Goal: Obtain resource: Download file/media

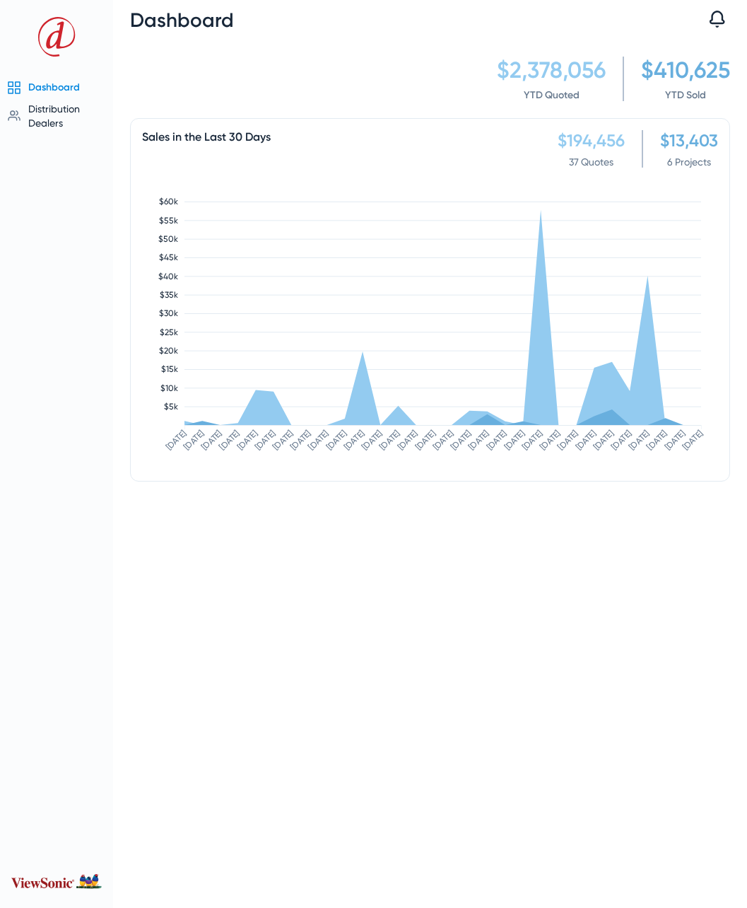
click at [202, 597] on div "$2,378,056 YTD Quoted $410,625 YTD Sold Sales in the Last 30 Days $194,456 37 Q…" at bounding box center [430, 474] width 600 height 834
click at [51, 119] on span "Distribution Dealers" at bounding box center [54, 115] width 52 height 25
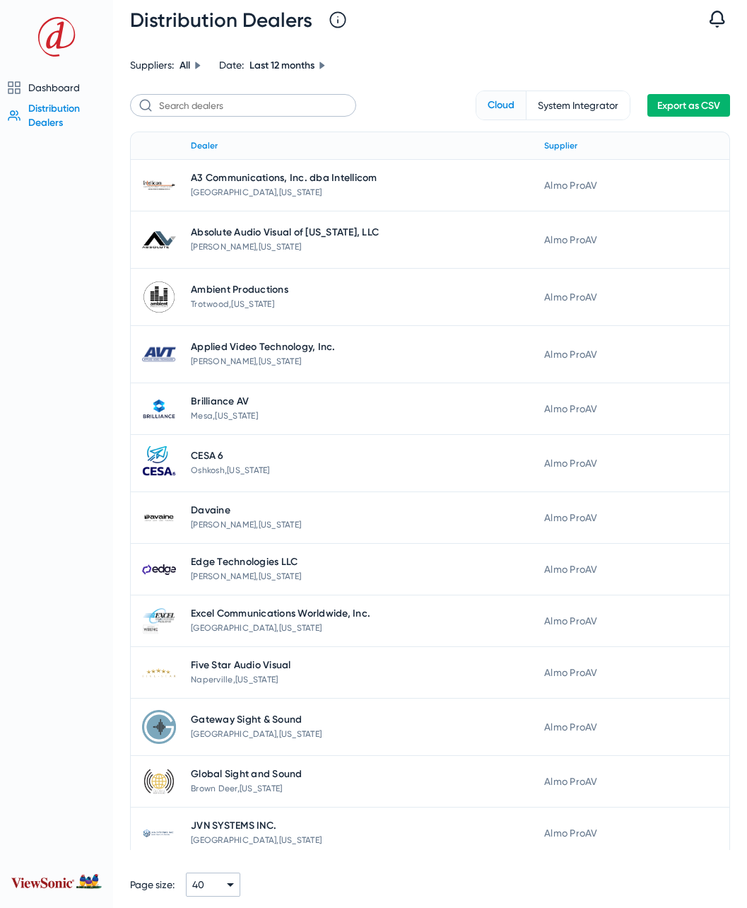
click at [242, 64] on span "Date:" at bounding box center [231, 64] width 25 height 11
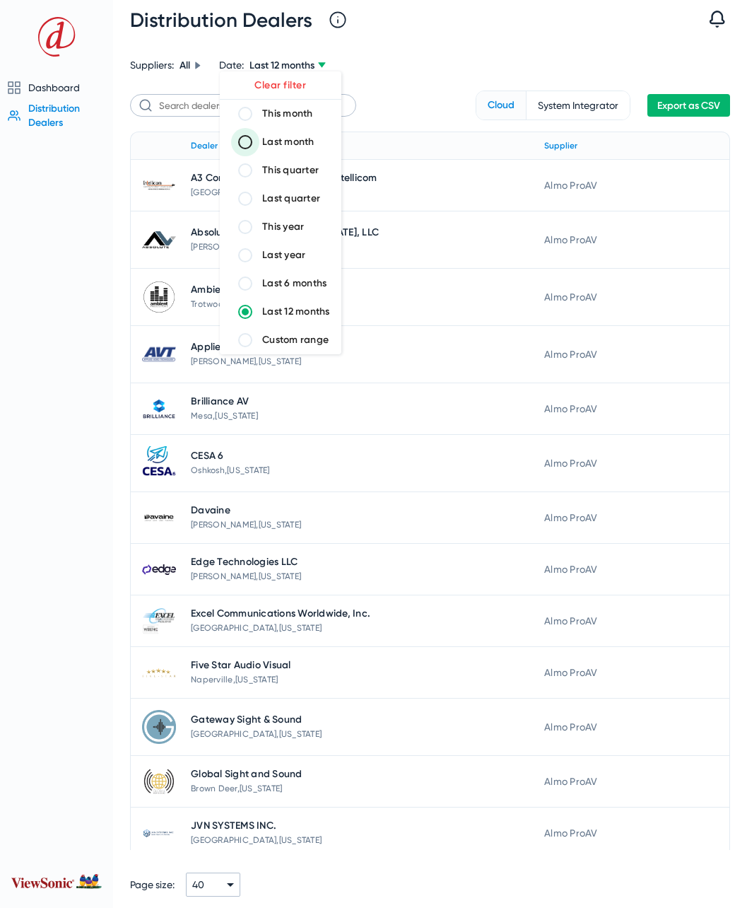
click at [258, 137] on input "Last month" at bounding box center [245, 142] width 28 height 28
radio input "true"
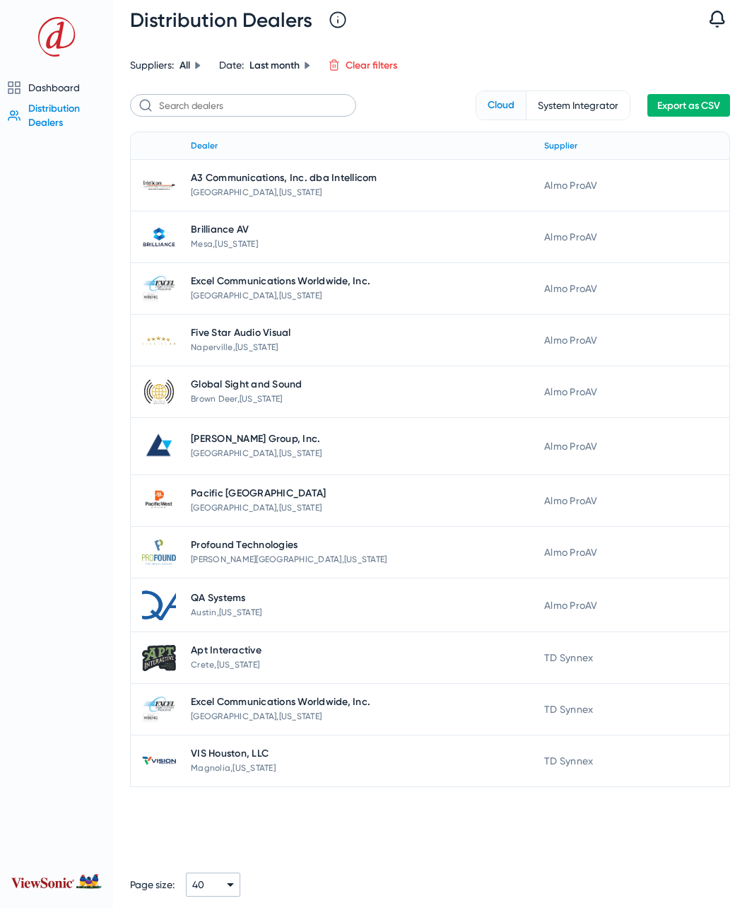
click at [659, 105] on span "Export as CSV" at bounding box center [688, 106] width 63 height 12
click at [593, 102] on span "System Integrator" at bounding box center [578, 105] width 103 height 28
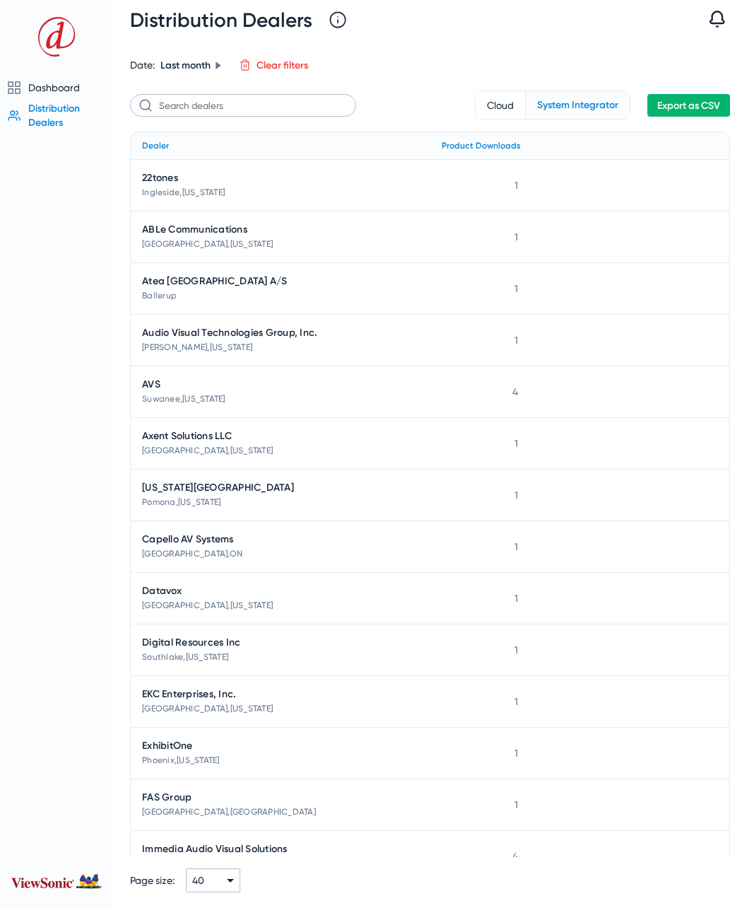
click at [689, 110] on span "Export as CSV" at bounding box center [688, 106] width 63 height 12
